Goal: Find contact information: Find contact information

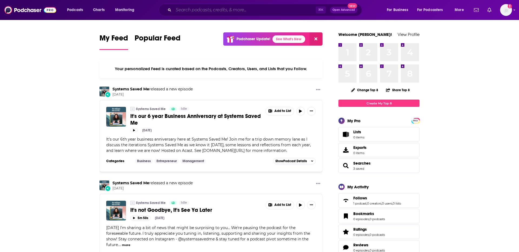
click at [240, 13] on input "Search podcasts, credits, & more..." at bounding box center [244, 10] width 142 height 9
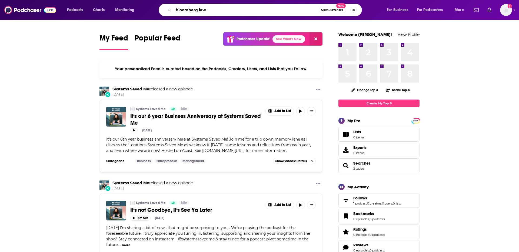
type input "bloomberg law"
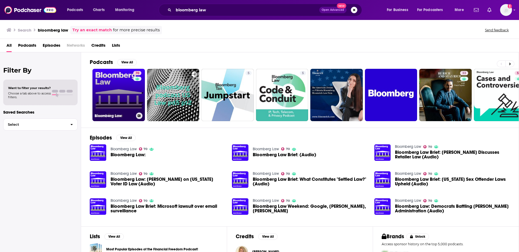
click at [110, 90] on link "70 Bloomberg Law" at bounding box center [118, 95] width 52 height 52
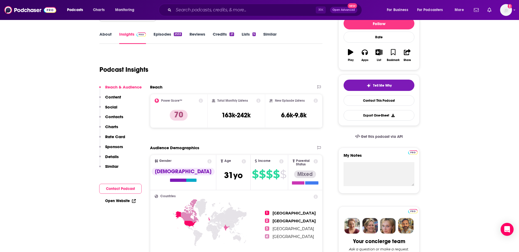
scroll to position [72, 0]
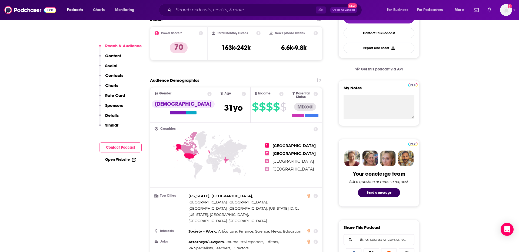
click at [133, 148] on button "Contact Podcast" at bounding box center [120, 148] width 42 height 10
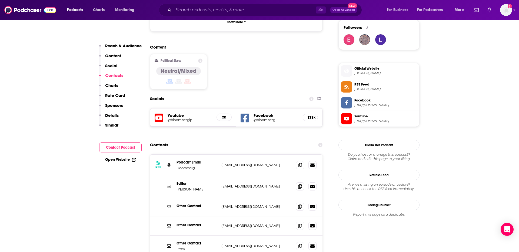
scroll to position [433, 0]
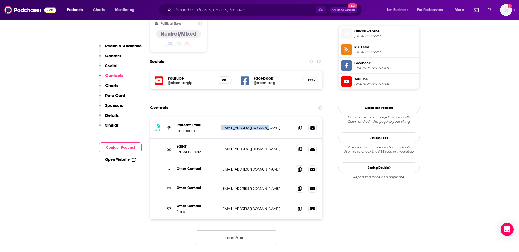
drag, startPoint x: 269, startPoint y: 101, endPoint x: 219, endPoint y: 100, distance: 50.0
click at [219, 118] on div "RSS Podcast Email Bloomberg [EMAIL_ADDRESS][DOMAIN_NAME] [EMAIL_ADDRESS][DOMAIN…" at bounding box center [236, 128] width 172 height 21
click at [233, 231] on button "Load More..." at bounding box center [236, 238] width 81 height 15
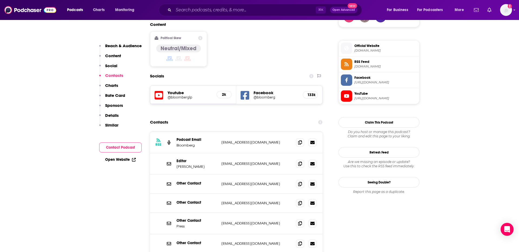
scroll to position [410, 0]
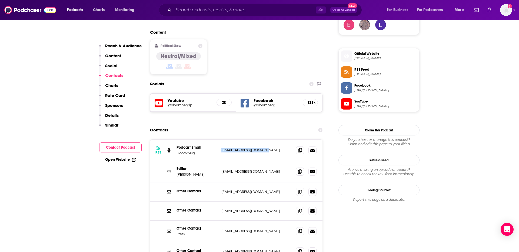
drag, startPoint x: 271, startPoint y: 123, endPoint x: 220, endPoint y: 125, distance: 51.3
click at [220, 140] on div "RSS Podcast Email Bloomberg [EMAIL_ADDRESS][DOMAIN_NAME] [EMAIL_ADDRESS][DOMAIN…" at bounding box center [236, 150] width 172 height 21
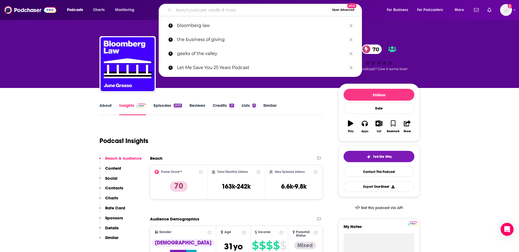
click at [197, 13] on input "Search podcasts, credits, & more..." at bounding box center [251, 10] width 156 height 9
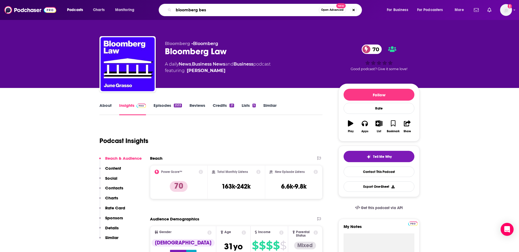
type input "bloomberg best"
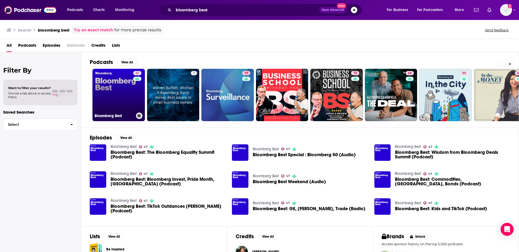
click at [120, 109] on link "47 Bloomberg Best" at bounding box center [118, 95] width 52 height 52
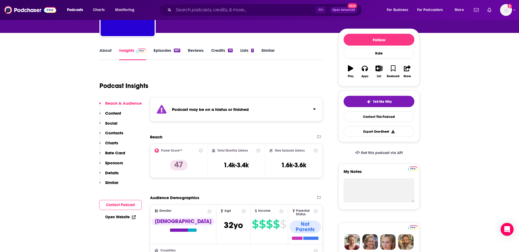
click at [116, 132] on p "Contacts" at bounding box center [114, 132] width 18 height 5
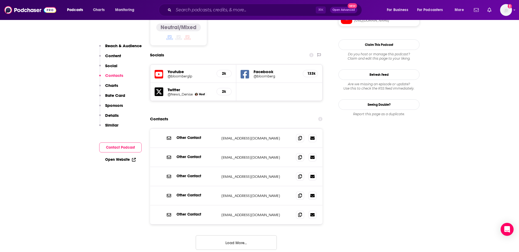
scroll to position [497, 0]
click at [252, 235] on button "Load More..." at bounding box center [236, 242] width 81 height 15
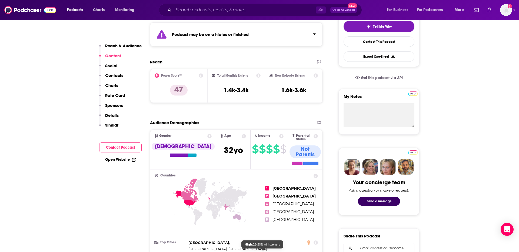
scroll to position [0, 0]
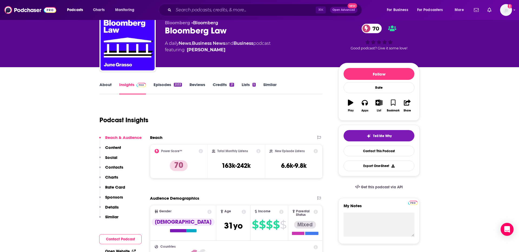
scroll to position [21, 0]
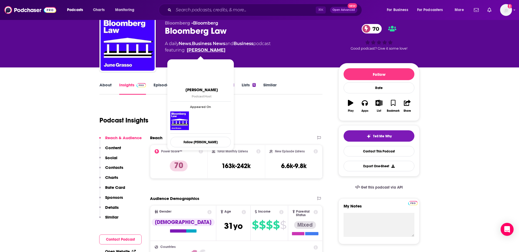
click at [206, 48] on link "[PERSON_NAME]" at bounding box center [206, 50] width 39 height 6
